Goal: Task Accomplishment & Management: Use online tool/utility

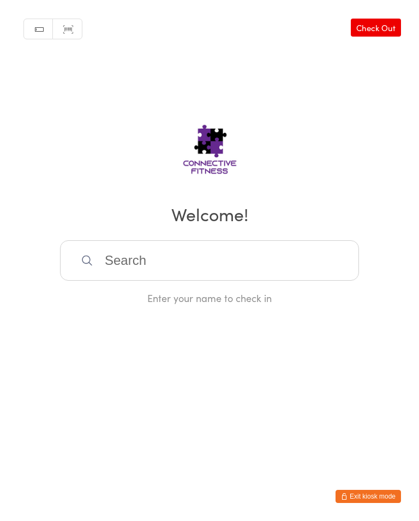
click at [204, 272] on input "search" at bounding box center [209, 260] width 299 height 40
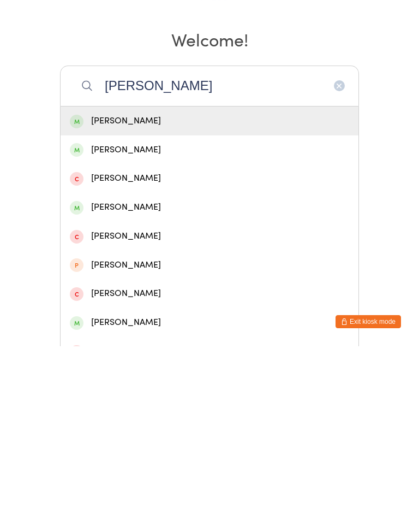
type input "[PERSON_NAME]"
click at [196, 288] on div "[PERSON_NAME]" at bounding box center [210, 295] width 280 height 15
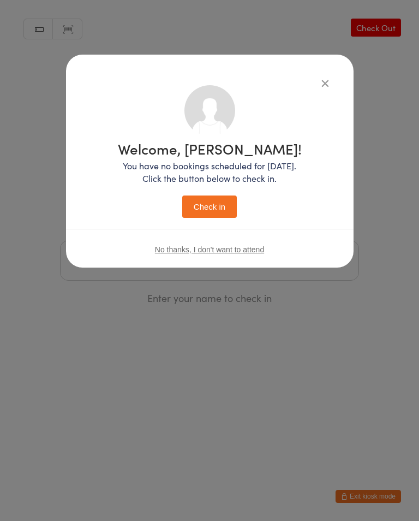
click at [208, 208] on button "Check in" at bounding box center [209, 206] width 55 height 22
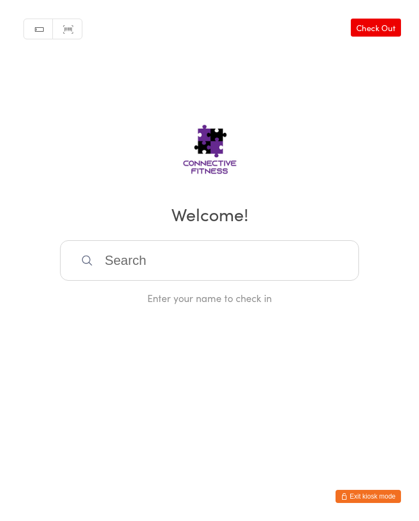
click at [147, 263] on input "search" at bounding box center [209, 260] width 299 height 40
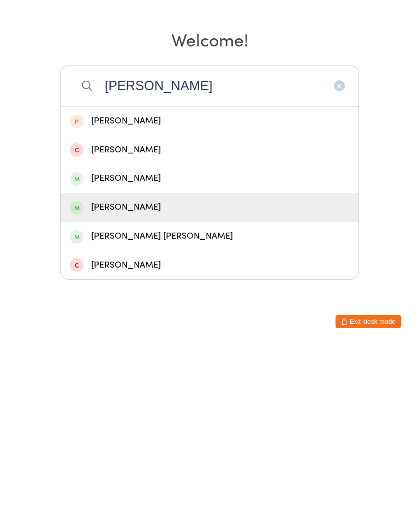
type input "[PERSON_NAME]"
click at [116, 375] on div "[PERSON_NAME]" at bounding box center [210, 382] width 280 height 15
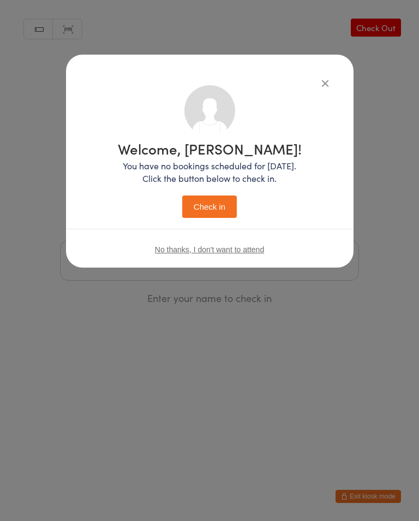
click at [213, 205] on button "Check in" at bounding box center [209, 206] width 55 height 22
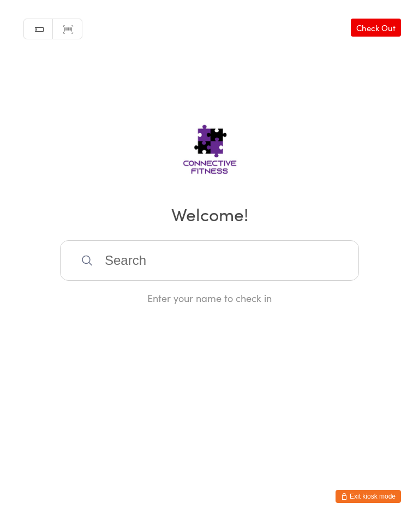
click at [323, 257] on input "search" at bounding box center [209, 260] width 299 height 40
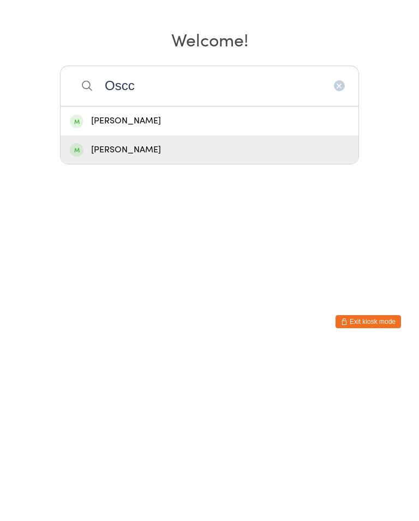
type input "Oscc"
click at [139, 310] on div "[PERSON_NAME]" at bounding box center [210, 324] width 298 height 29
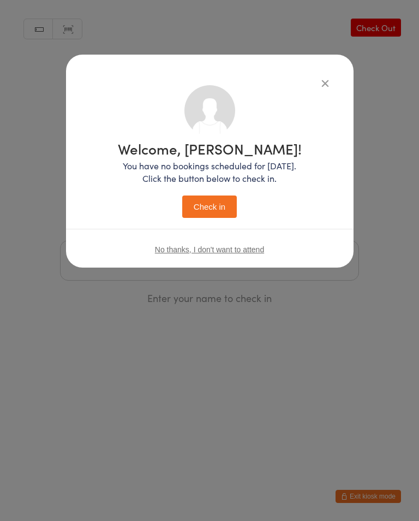
click at [220, 209] on button "Check in" at bounding box center [209, 206] width 55 height 22
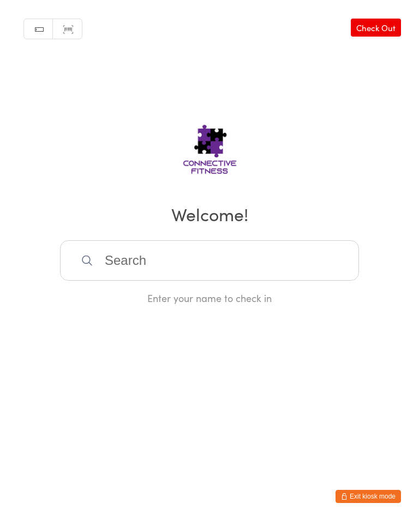
click at [276, 272] on input "search" at bounding box center [209, 260] width 299 height 40
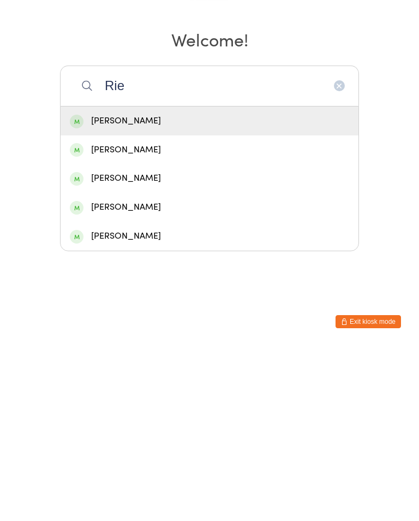
type input "Rie"
click at [227, 288] on div "[PERSON_NAME]" at bounding box center [210, 295] width 280 height 15
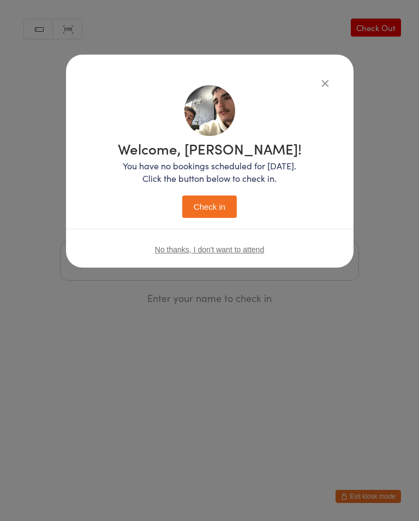
click at [212, 200] on button "Check in" at bounding box center [209, 206] width 55 height 22
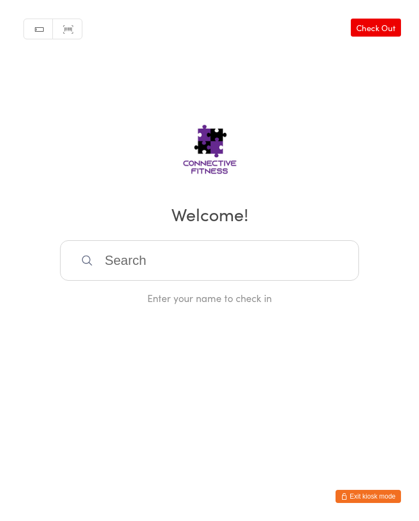
click at [281, 264] on input "search" at bounding box center [209, 260] width 299 height 40
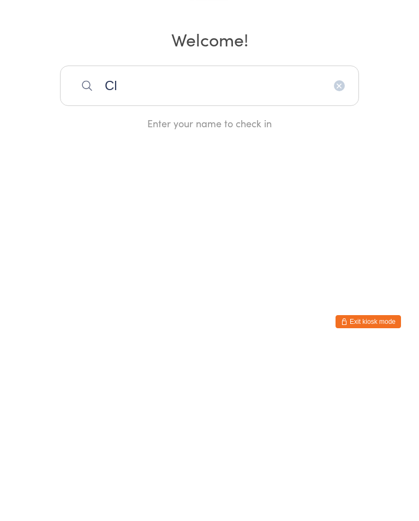
type input "C"
type input "A"
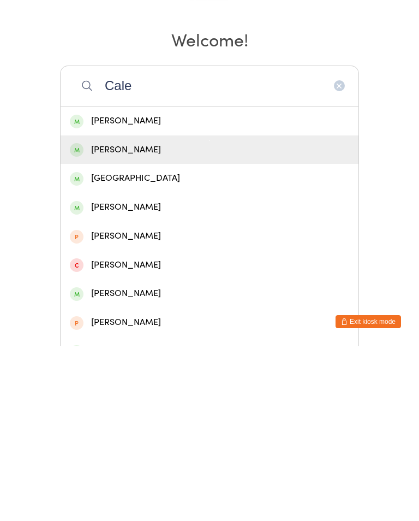
type input "Cale"
click at [184, 317] on div "[PERSON_NAME]" at bounding box center [210, 324] width 280 height 15
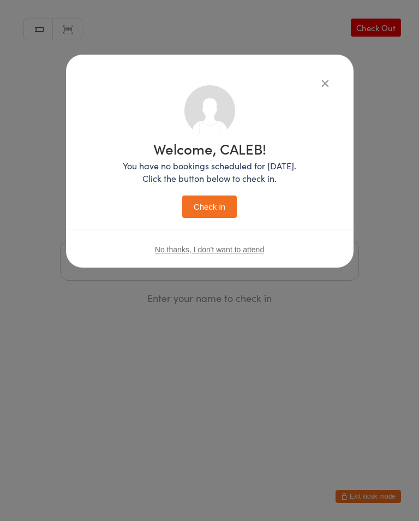
click at [226, 209] on button "Check in" at bounding box center [209, 206] width 55 height 22
